Goal: Task Accomplishment & Management: Use online tool/utility

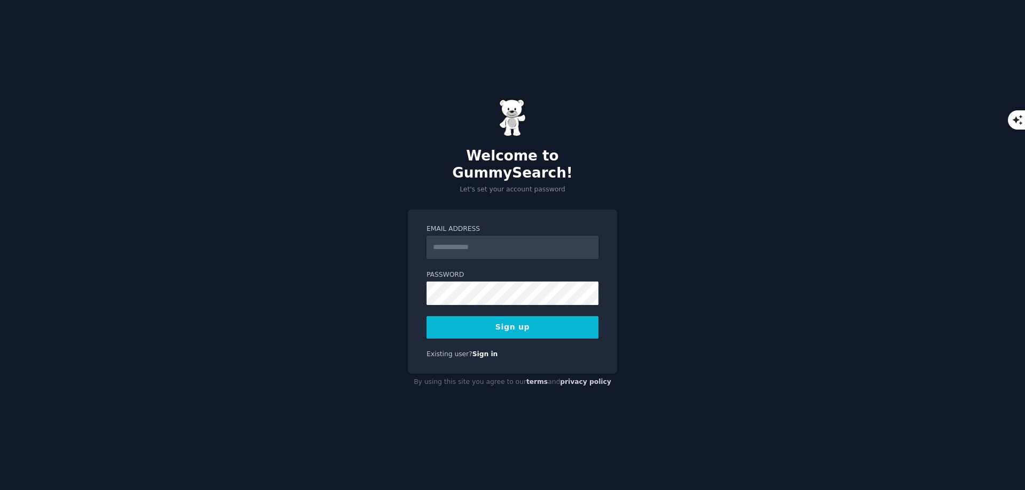
click at [442, 240] on input "Email Address" at bounding box center [512, 247] width 172 height 23
type input "**********"
click at [517, 316] on button "Sign up" at bounding box center [512, 327] width 172 height 22
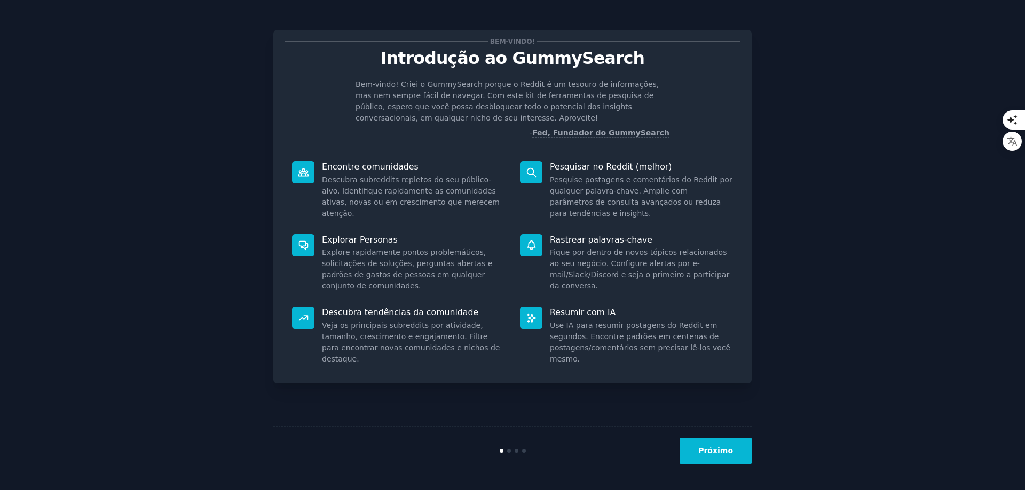
click at [729, 448] on font "Próximo" at bounding box center [715, 451] width 35 height 9
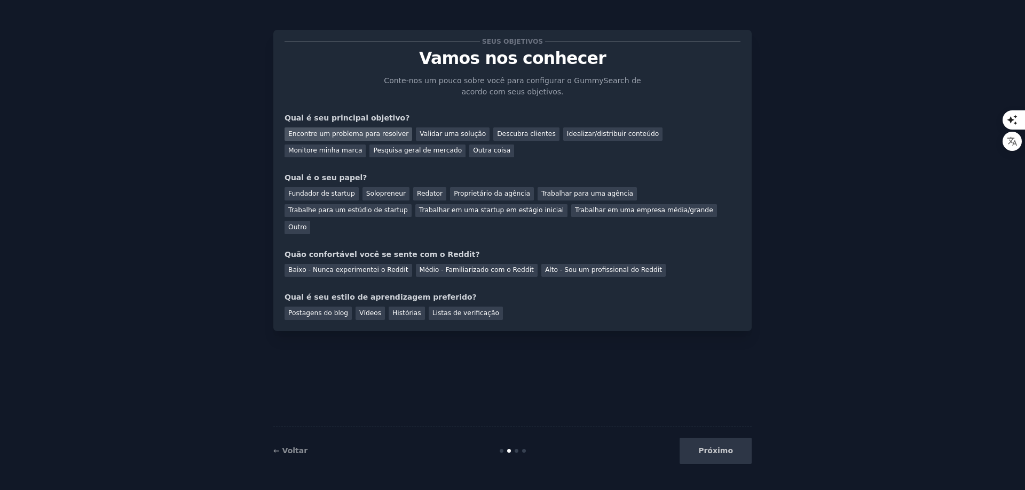
click at [318, 132] on font "Encontre um problema para resolver" at bounding box center [348, 133] width 120 height 7
click at [380, 188] on div "Solopreneur" at bounding box center [385, 193] width 47 height 13
click at [352, 266] on font "Baixo - Nunca experimentei o Reddit" at bounding box center [348, 269] width 120 height 7
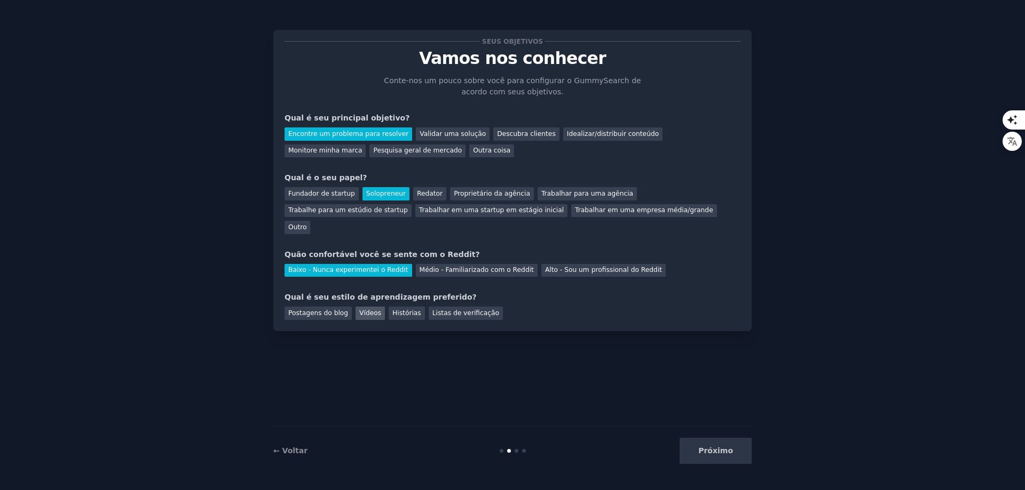
click at [363, 310] on font "Vídeos" at bounding box center [370, 313] width 22 height 7
click at [736, 459] on button "Próximo" at bounding box center [715, 451] width 72 height 26
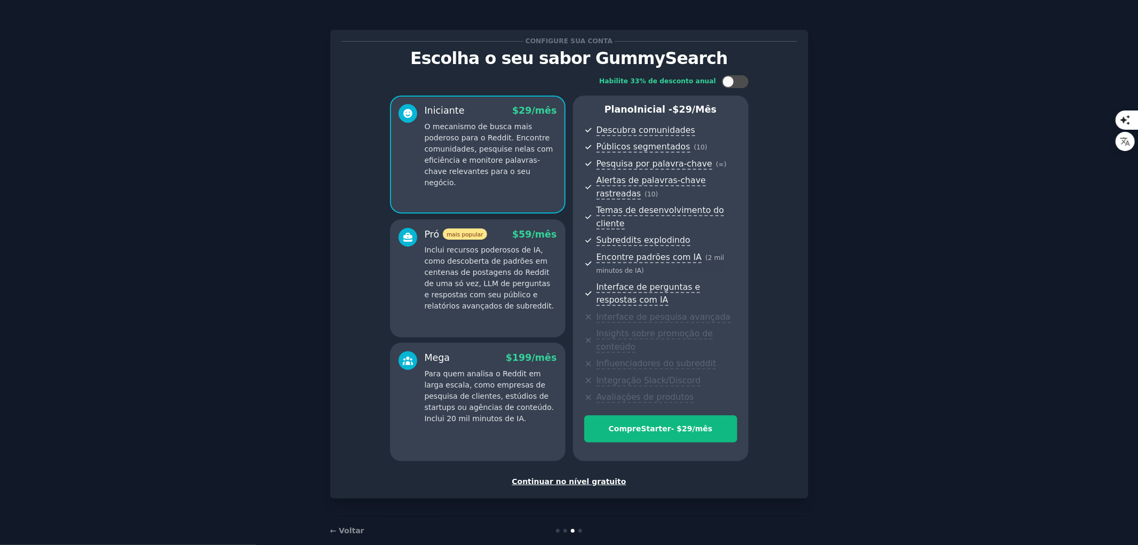
drag, startPoint x: 1017, startPoint y: 1, endPoint x: 874, endPoint y: 225, distance: 266.2
click at [874, 225] on div "Configure sua conta Escolha o seu sabor GummySearch Habilite 33% de desconto an…" at bounding box center [569, 281] width 1108 height 533
click at [563, 476] on div "Continuar no nível gratuito" at bounding box center [570, 481] width 456 height 11
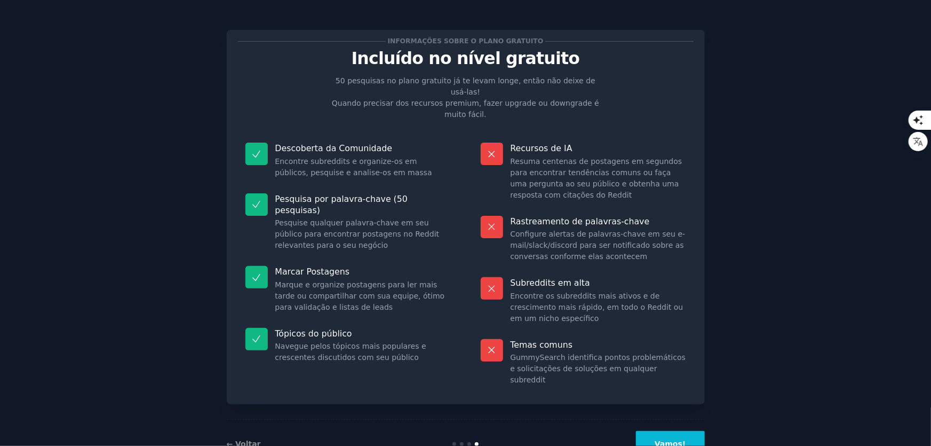
click at [676, 431] on button "Vamos!" at bounding box center [670, 444] width 68 height 26
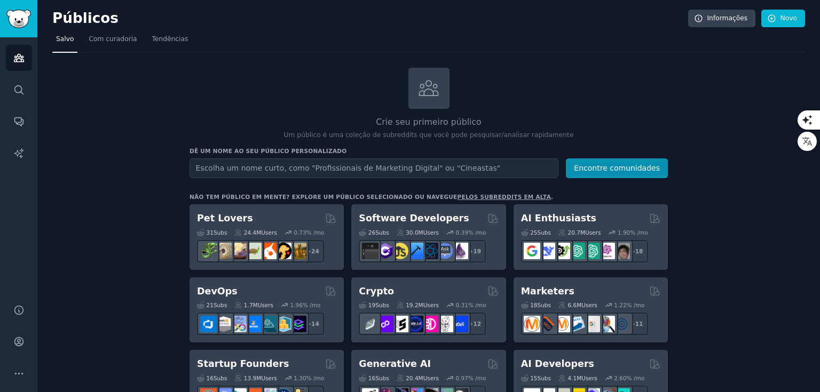
drag, startPoint x: 805, startPoint y: 0, endPoint x: 147, endPoint y: 223, distance: 694.6
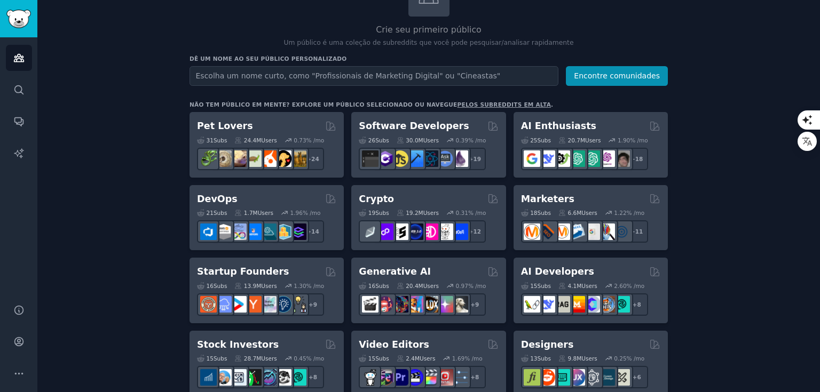
scroll to position [85, 0]
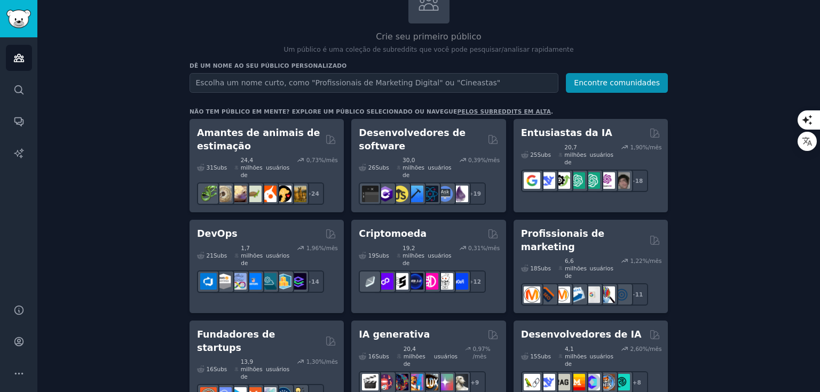
click at [457, 111] on font "pelos subreddits em alta" at bounding box center [504, 111] width 94 height 6
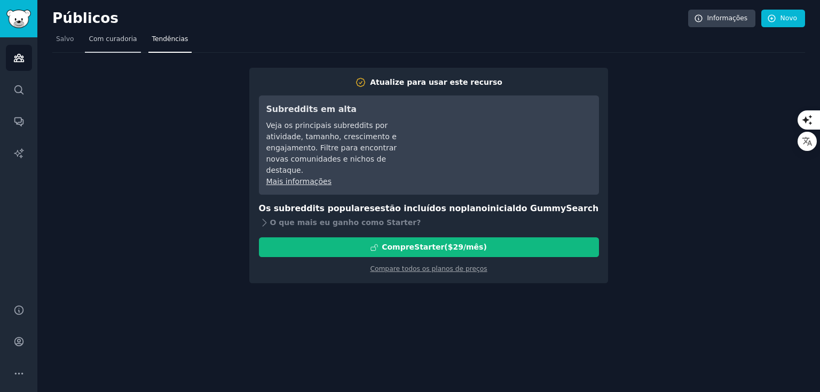
click at [100, 44] on link "Com curadoria" at bounding box center [113, 42] width 56 height 22
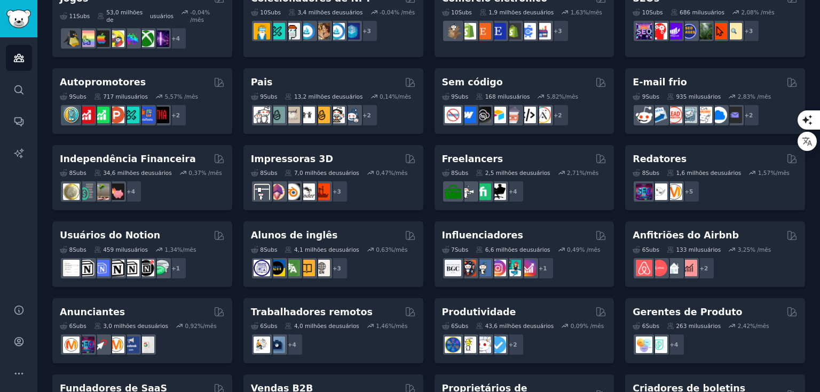
scroll to position [461, 0]
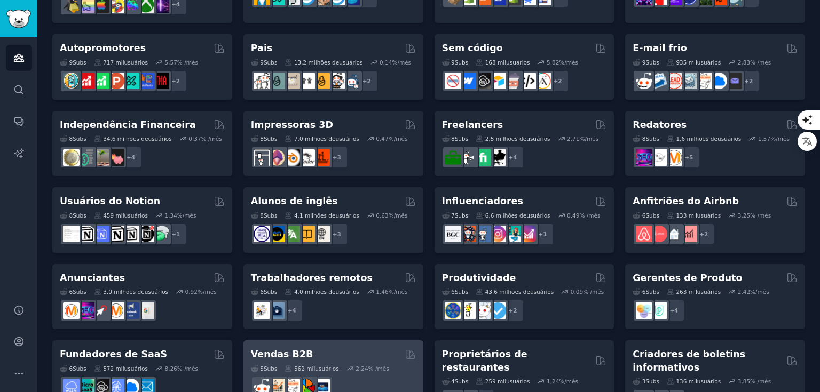
click at [371, 366] on font "% /mês" at bounding box center [378, 369] width 21 height 6
